Goal: Transaction & Acquisition: Purchase product/service

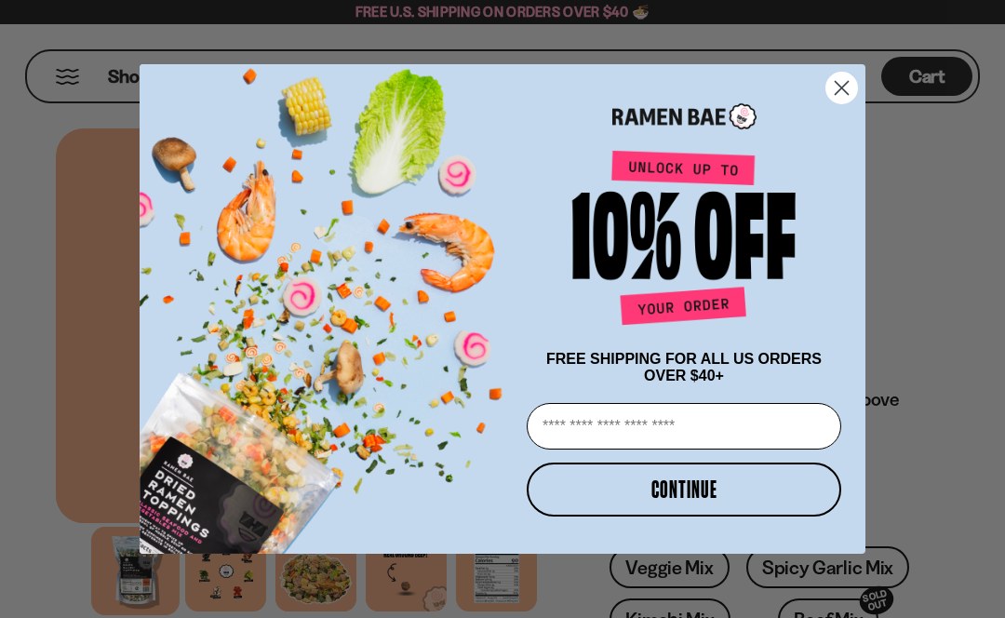
click at [677, 419] on input "Email" at bounding box center [683, 426] width 314 height 47
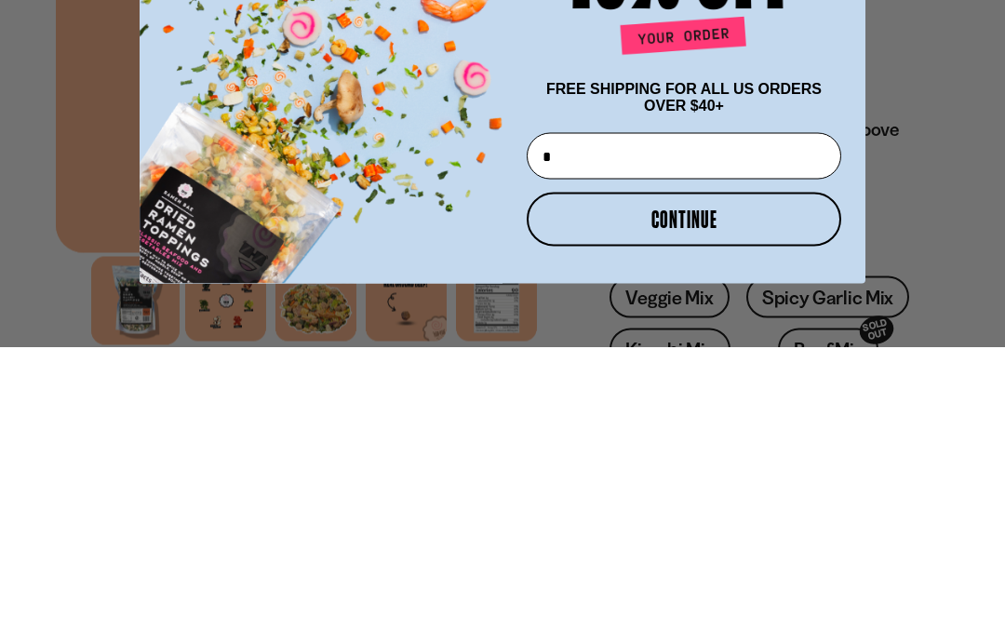
type input "**"
type input "**********"
click at [712, 462] on button "CONTINUE" at bounding box center [683, 489] width 314 height 54
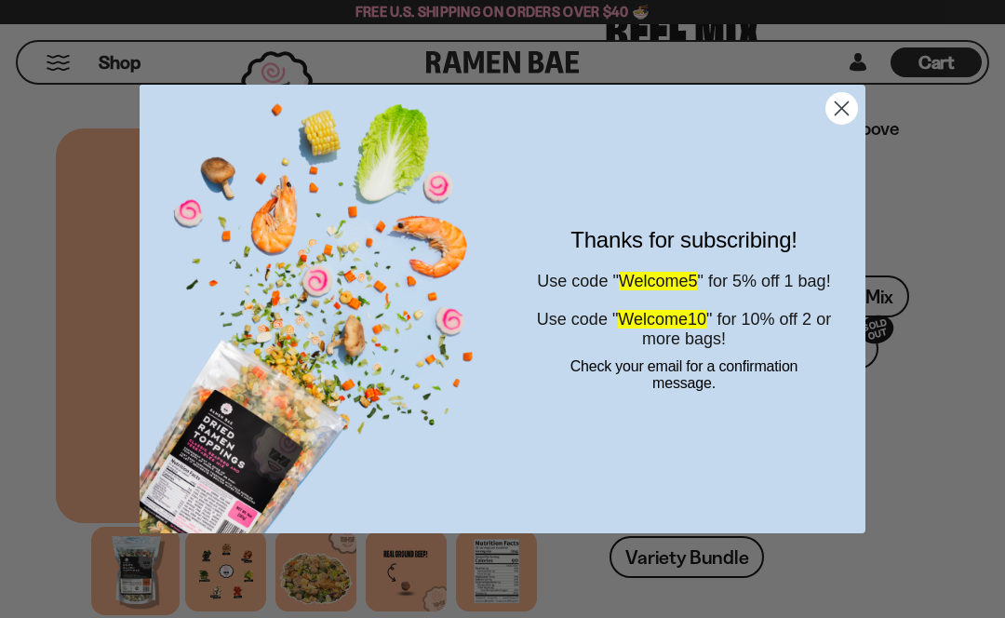
click at [856, 100] on icon "Close dialog" at bounding box center [841, 108] width 33 height 33
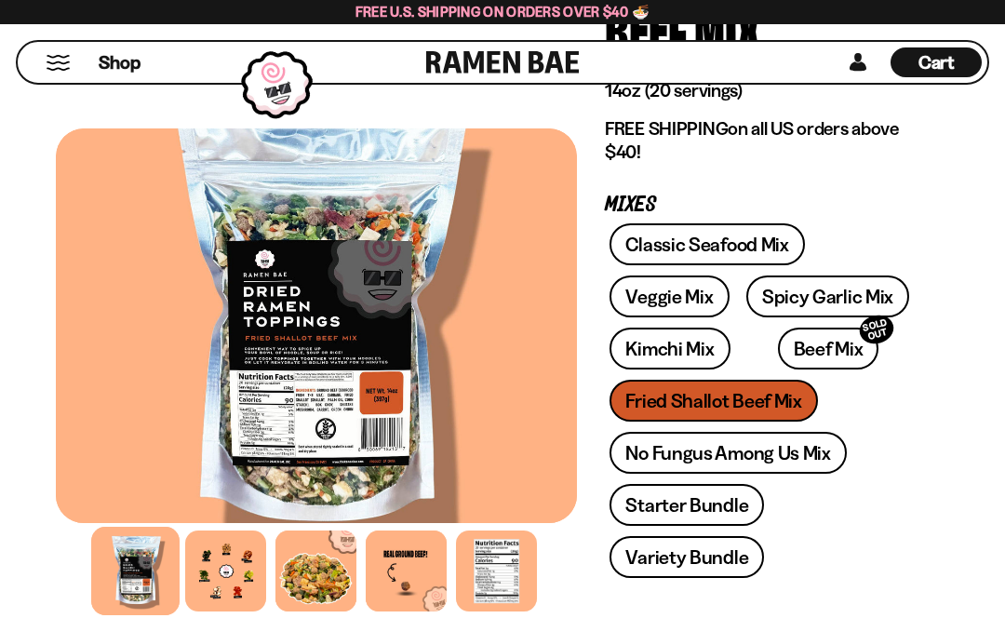
click at [683, 512] on link "Starter Bundle" at bounding box center [686, 505] width 154 height 42
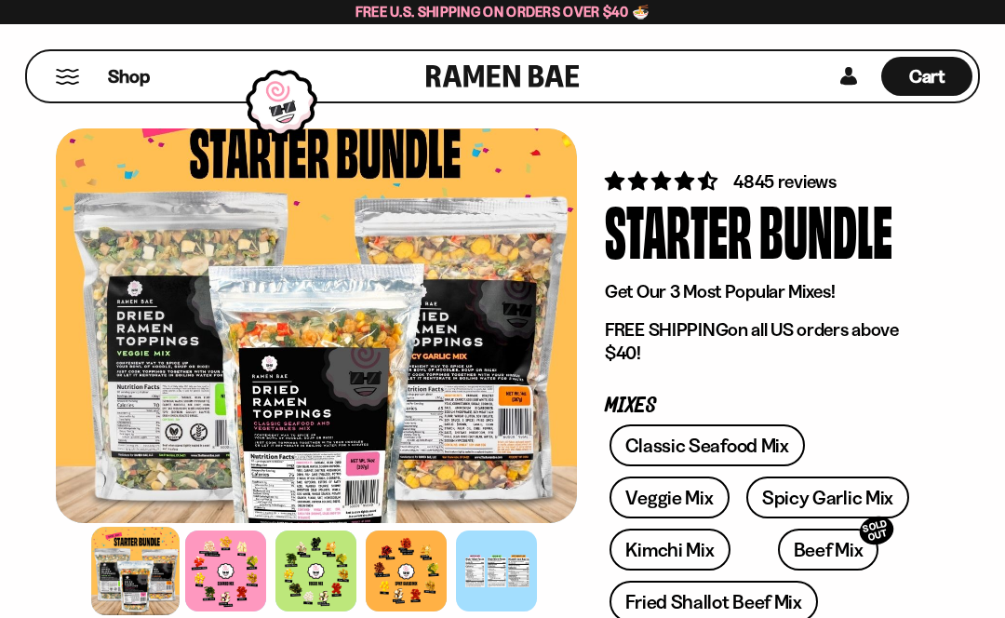
click at [930, 71] on span "Cart" at bounding box center [927, 76] width 36 height 22
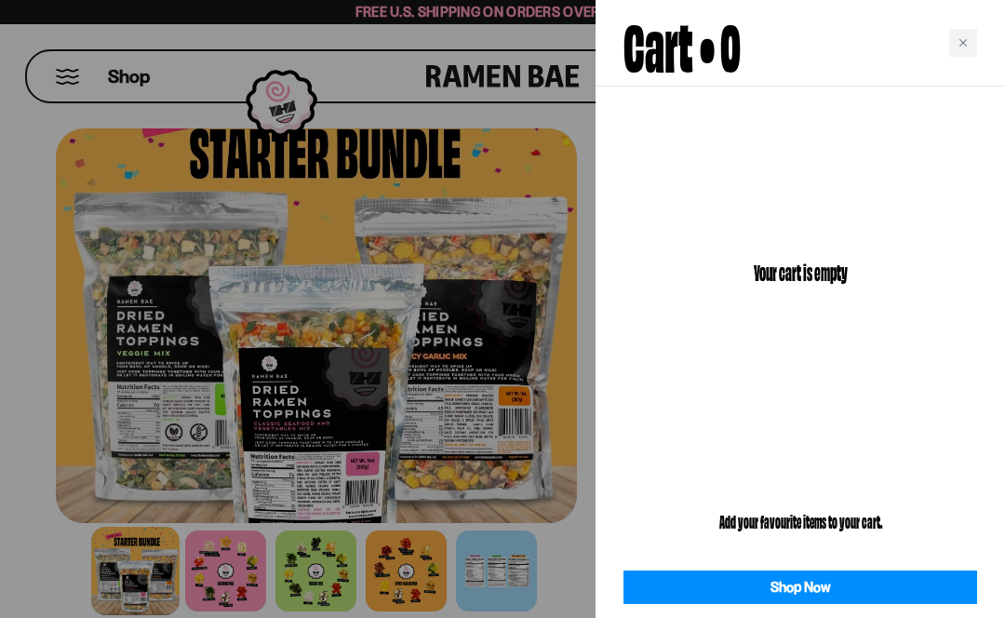
click at [829, 587] on link "Shop Now" at bounding box center [799, 587] width 353 height 34
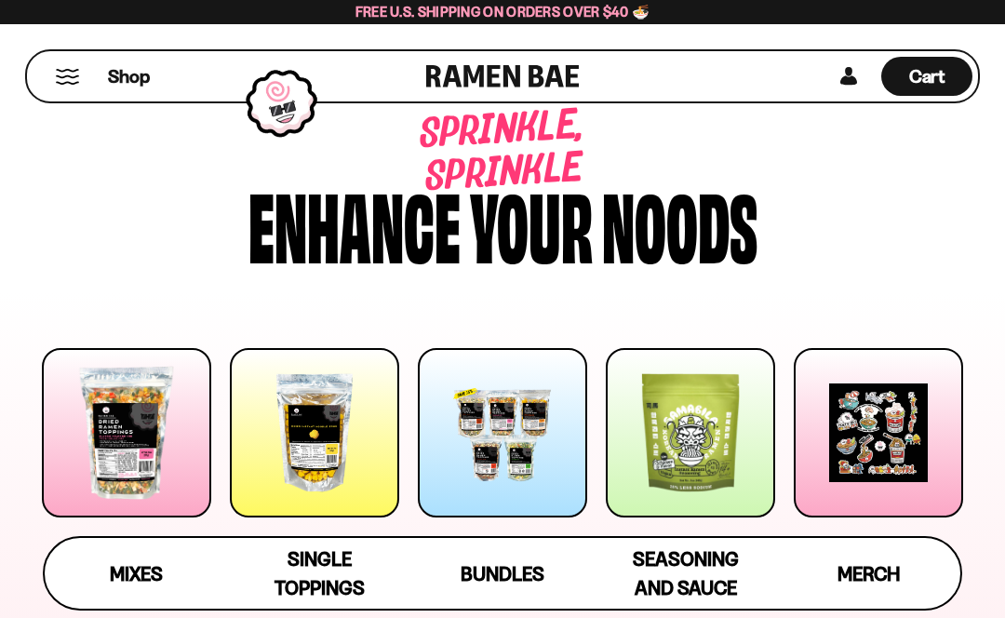
click at [323, 449] on div at bounding box center [314, 432] width 169 height 169
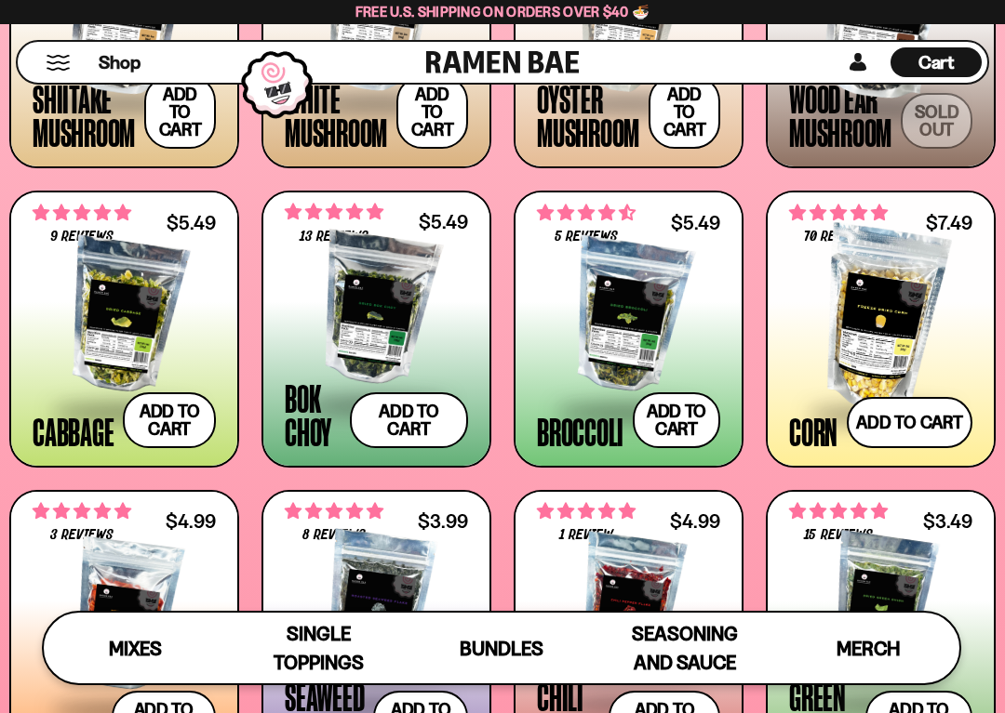
scroll to position [2158, 0]
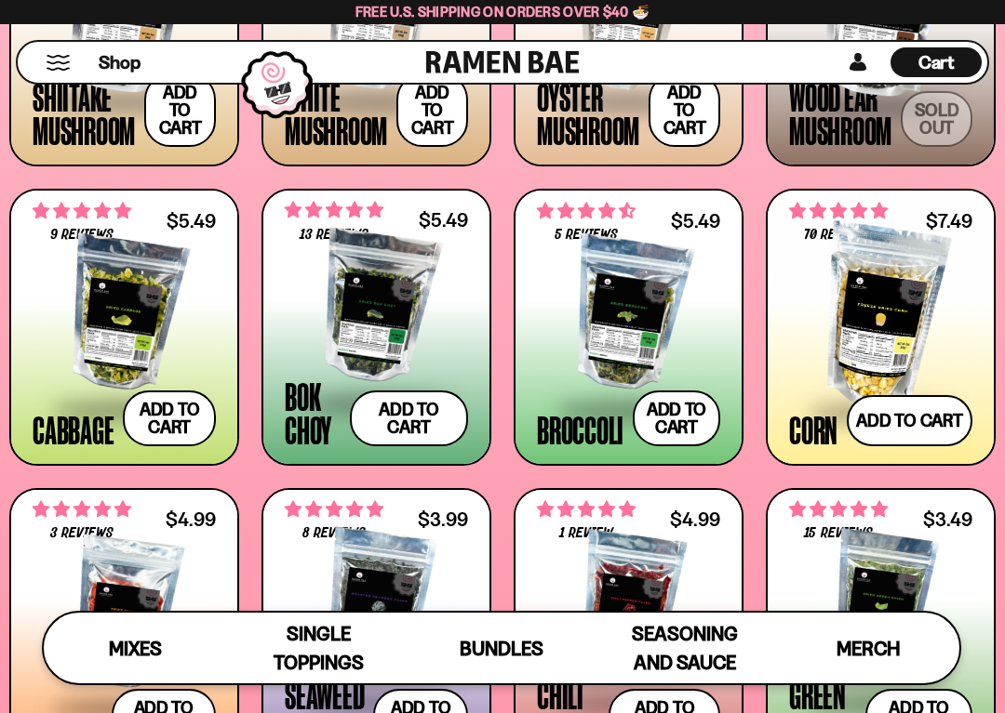
click at [191, 418] on button "Add to cart Add — Regular price $5.49 Regular price Sale price $5.49 Unit price…" at bounding box center [169, 419] width 93 height 56
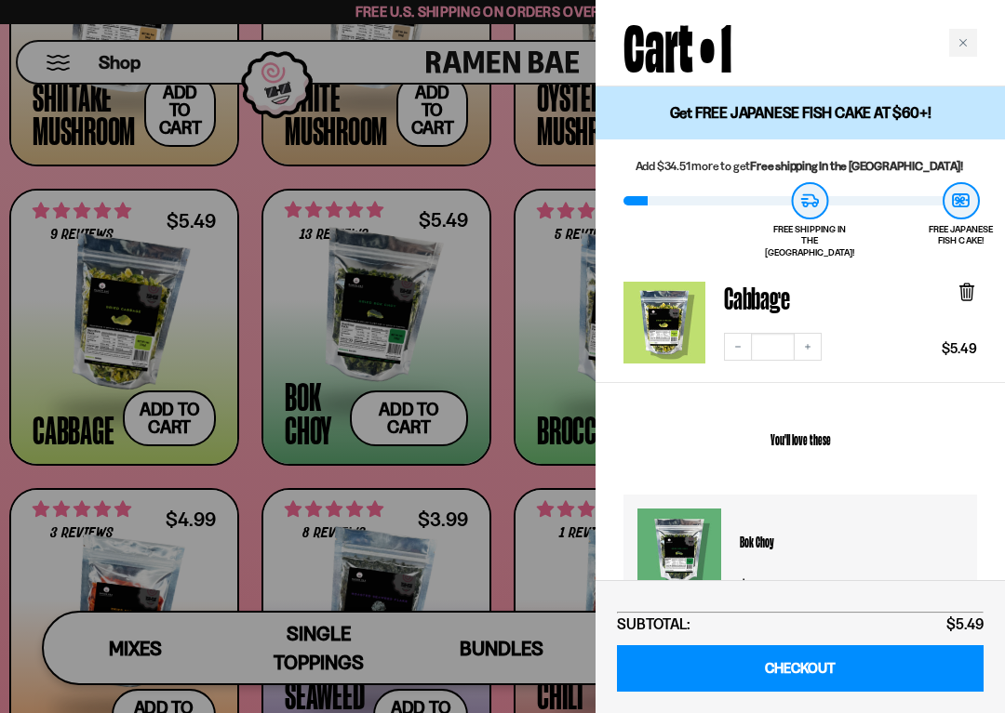
click at [965, 42] on icon "Close cart" at bounding box center [962, 42] width 9 height 9
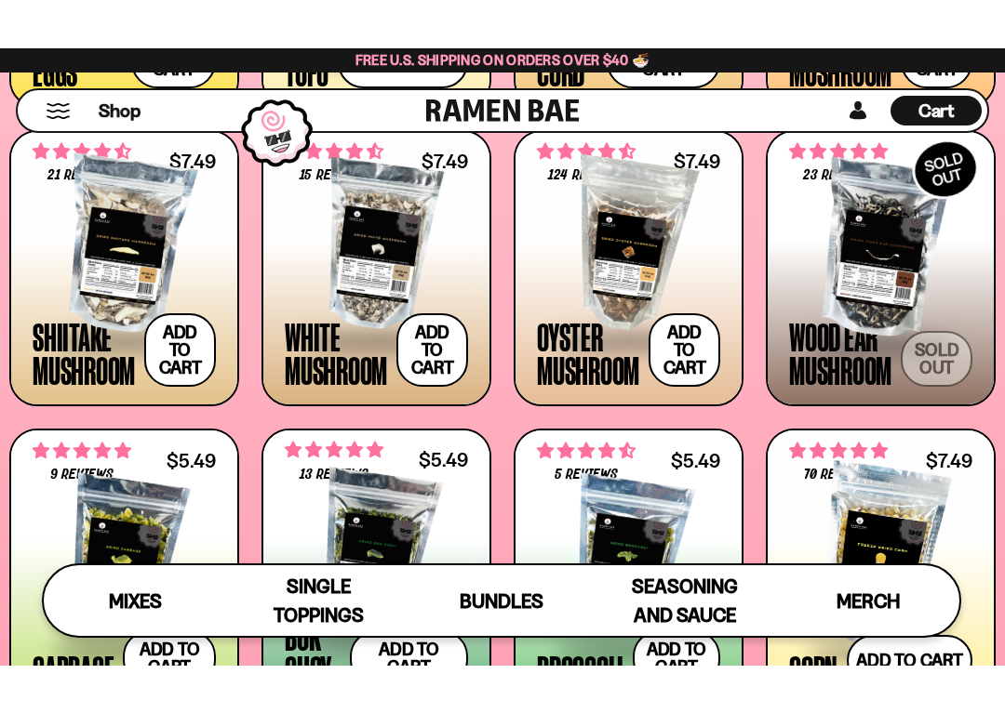
scroll to position [1967, 0]
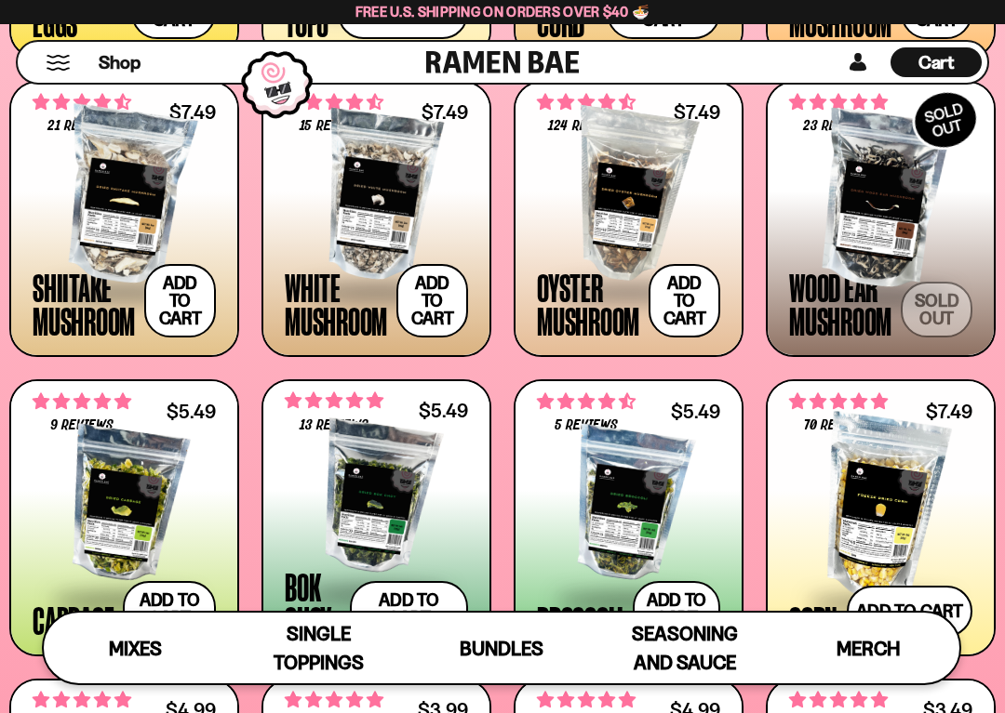
click at [139, 203] on div at bounding box center [124, 196] width 183 height 186
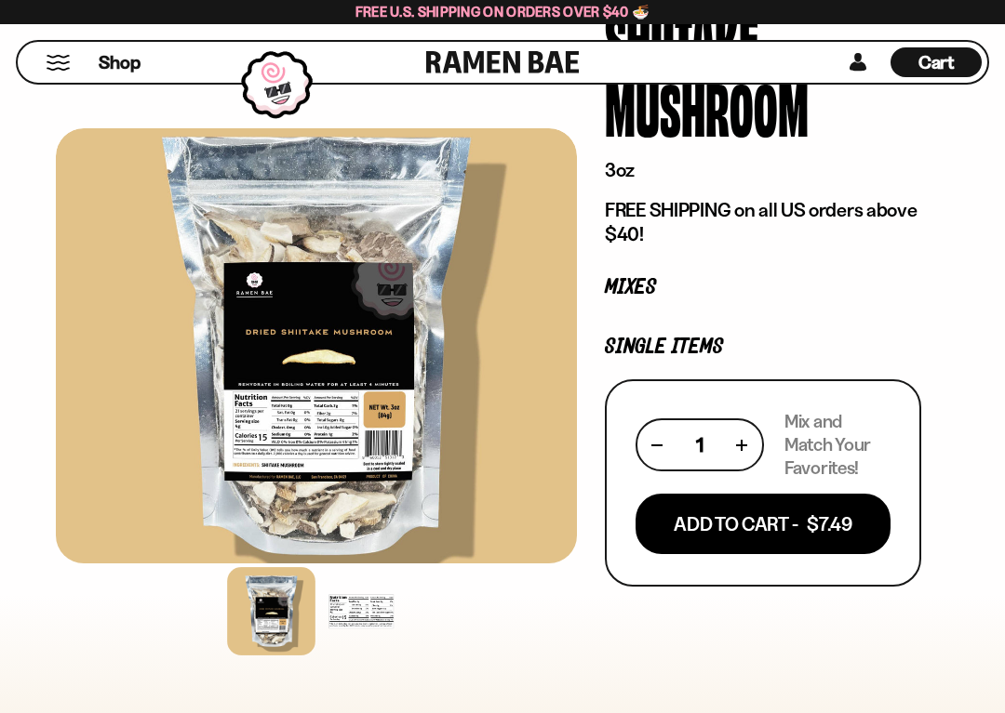
scroll to position [199, 0]
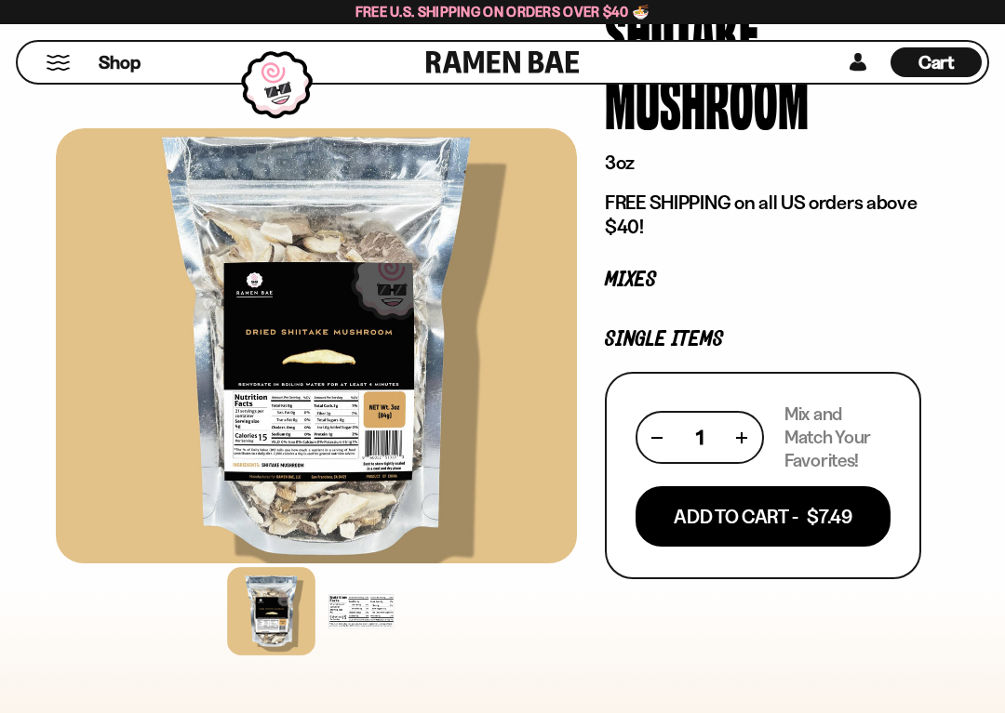
click at [775, 517] on button "Add To Cart - $7.49" at bounding box center [762, 516] width 255 height 60
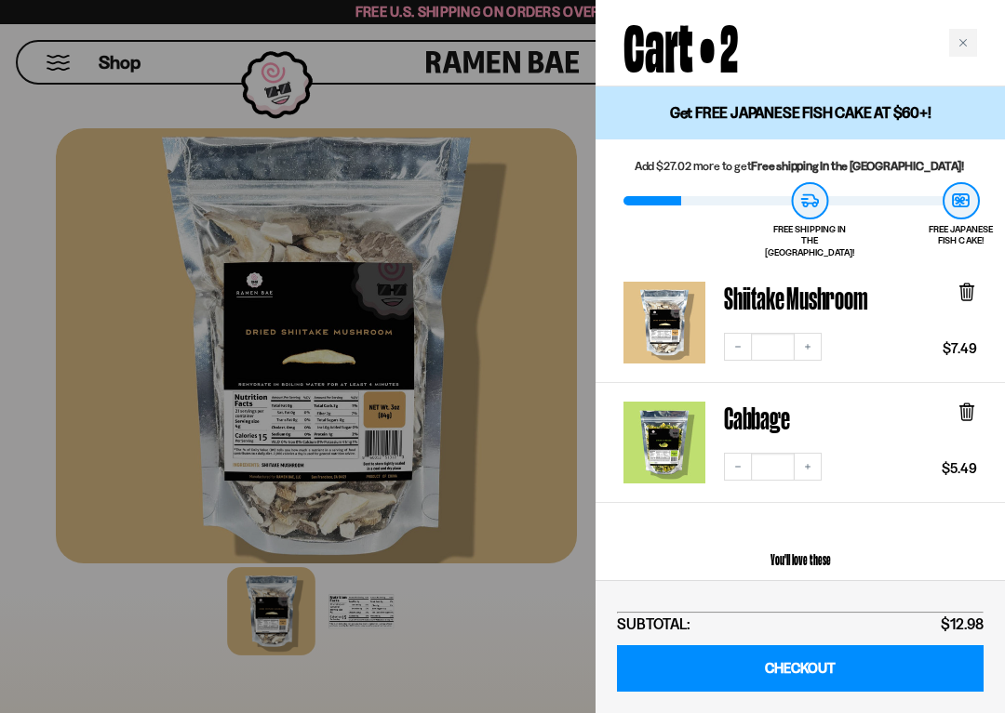
click at [965, 38] on icon "Close cart" at bounding box center [962, 42] width 9 height 9
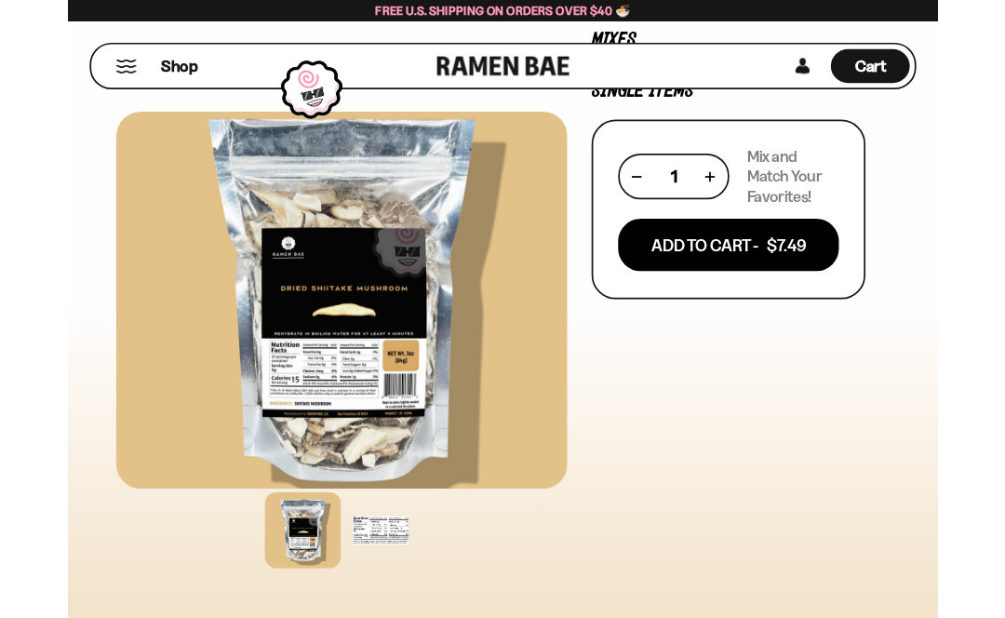
scroll to position [0, 0]
